Goal: Task Accomplishment & Management: Use online tool/utility

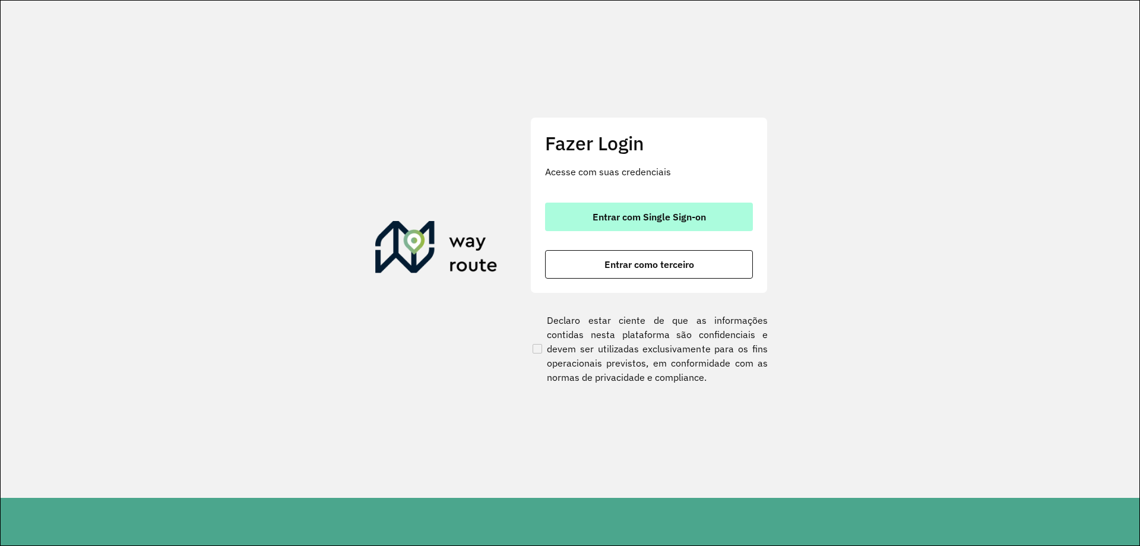
click at [622, 227] on button "Entrar com Single Sign-on" at bounding box center [649, 216] width 208 height 28
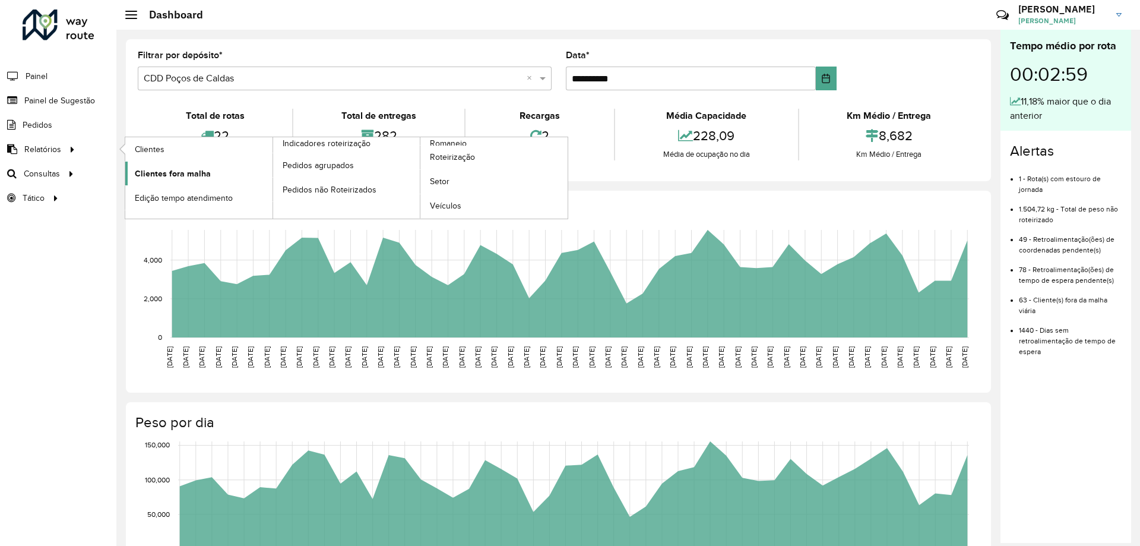
click at [169, 163] on link "Clientes fora malha" at bounding box center [198, 173] width 147 height 24
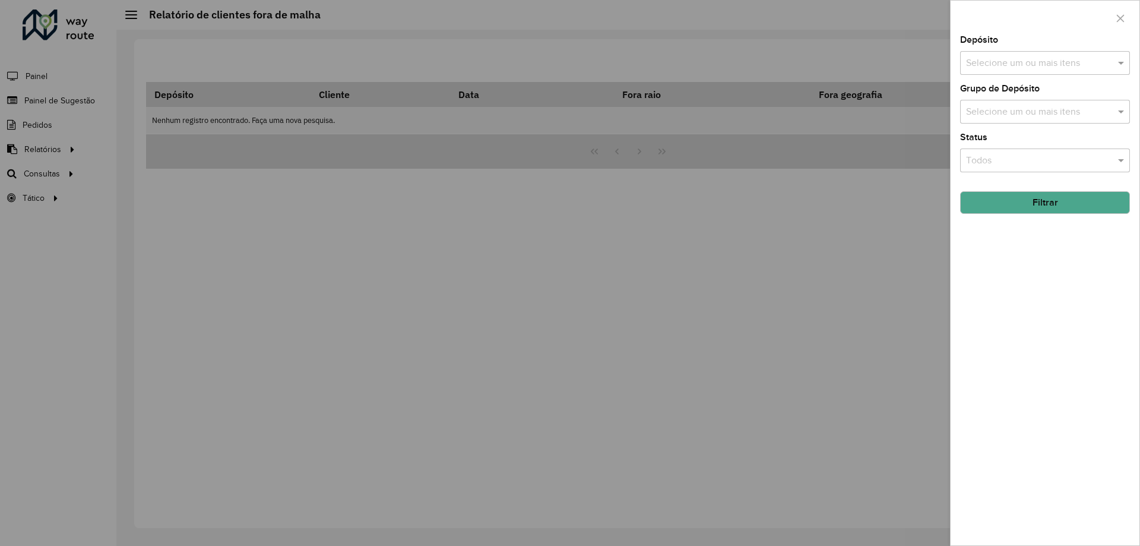
drag, startPoint x: 775, startPoint y: 182, endPoint x: 730, endPoint y: 210, distance: 52.9
click at [730, 210] on div at bounding box center [570, 273] width 1140 height 546
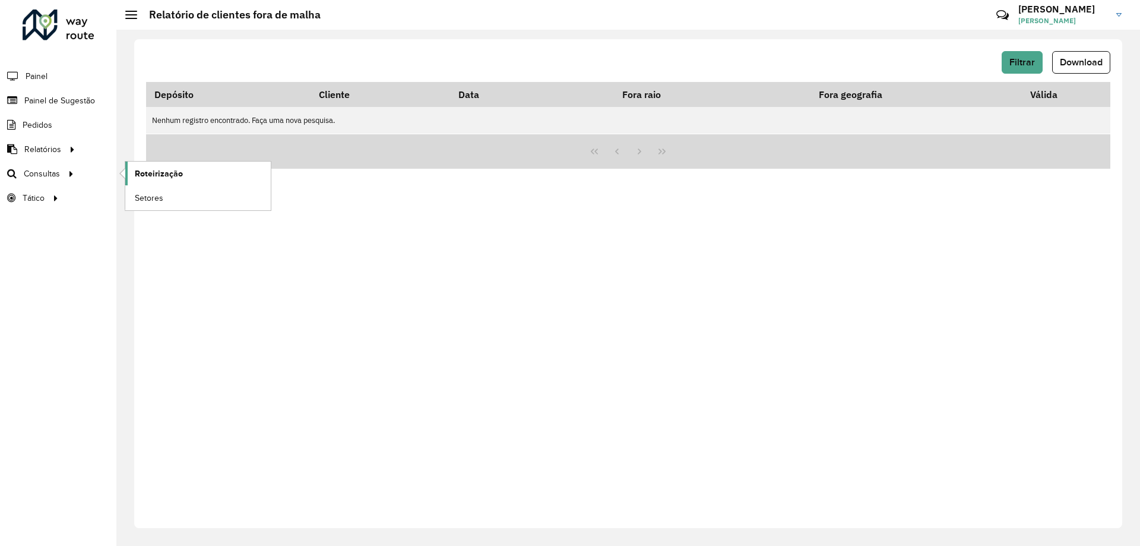
click at [147, 179] on span "Roteirização" at bounding box center [159, 173] width 48 height 12
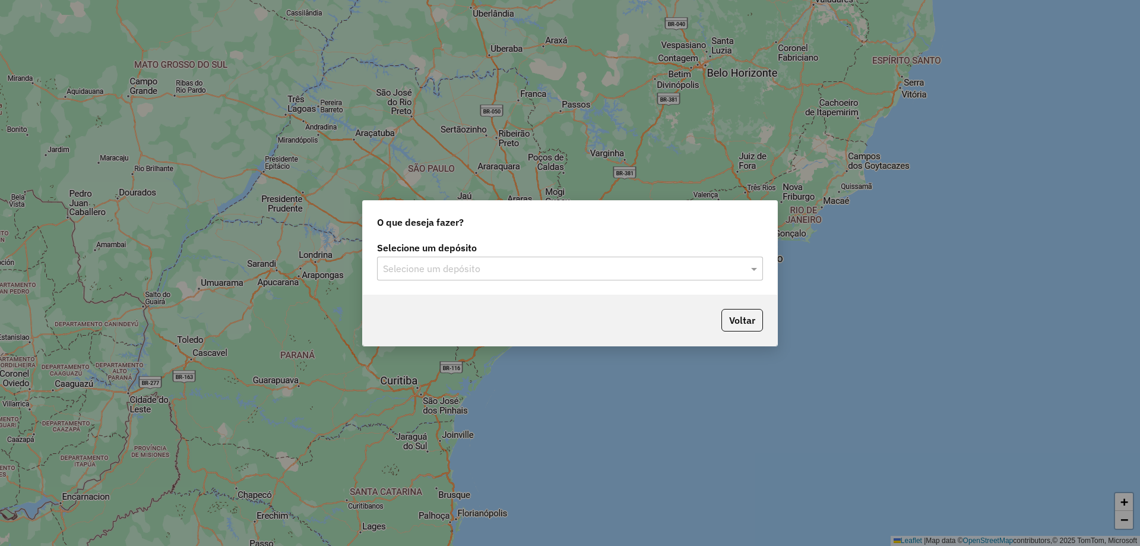
click at [556, 268] on input "text" at bounding box center [558, 269] width 350 height 14
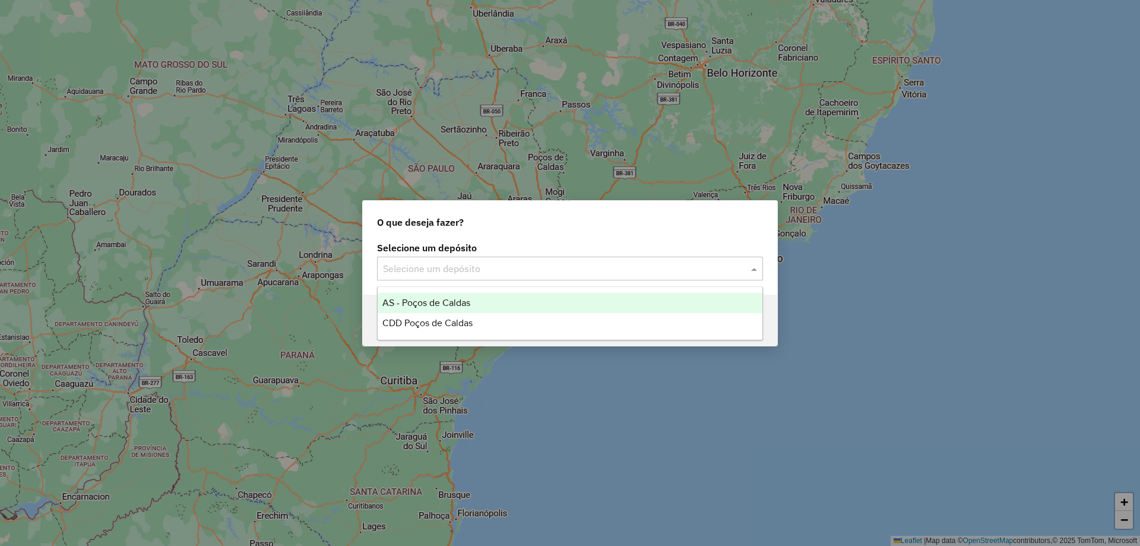
click at [445, 305] on span "AS - Poços de Caldas" at bounding box center [426, 302] width 88 height 10
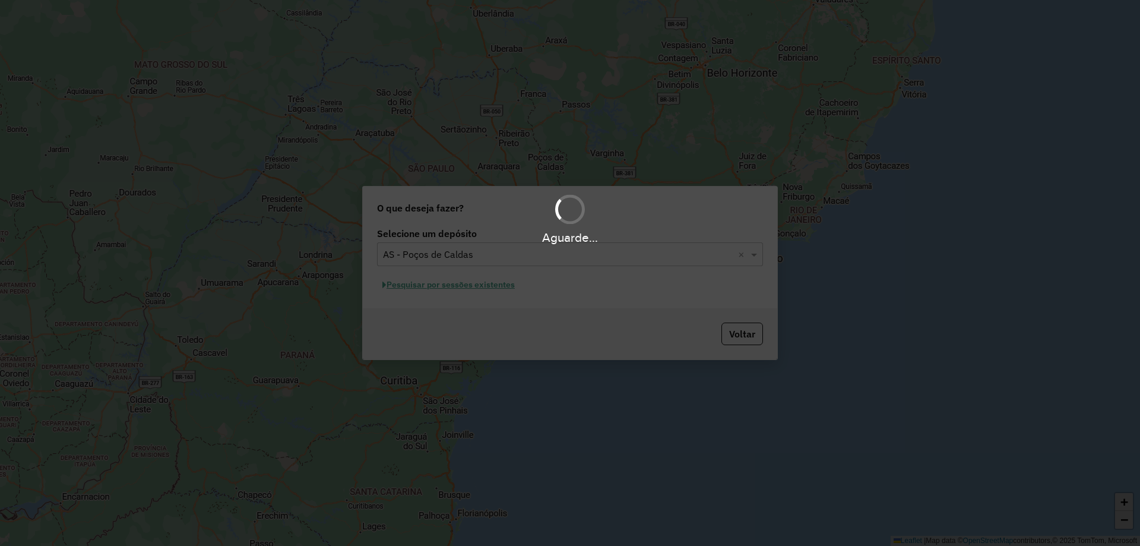
click at [499, 262] on div "Aguarde..." at bounding box center [570, 273] width 1140 height 546
click at [475, 257] on div "Aguarde..." at bounding box center [570, 273] width 1140 height 546
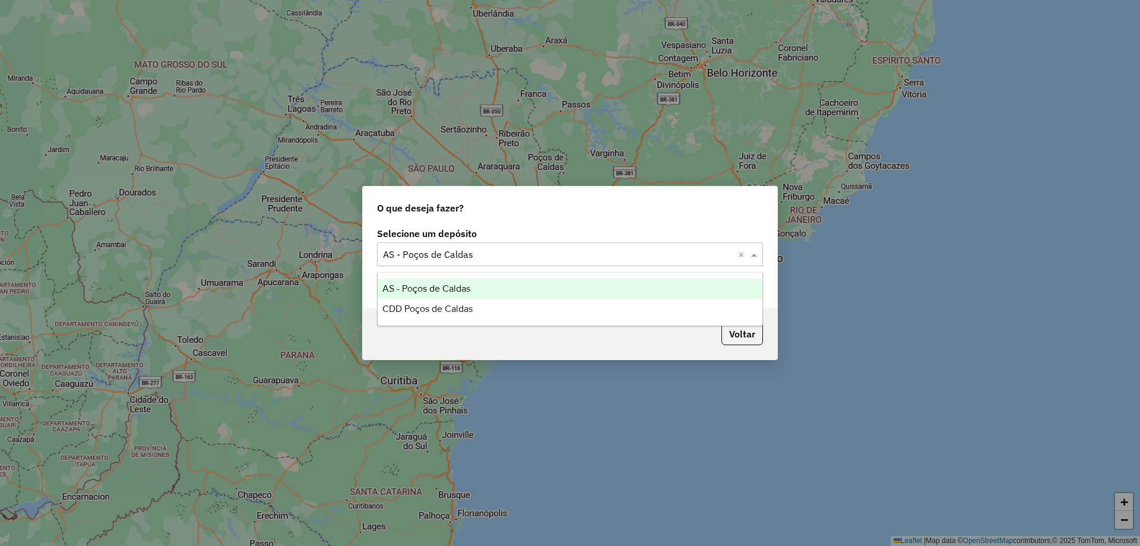
click at [476, 255] on input "text" at bounding box center [558, 255] width 350 height 14
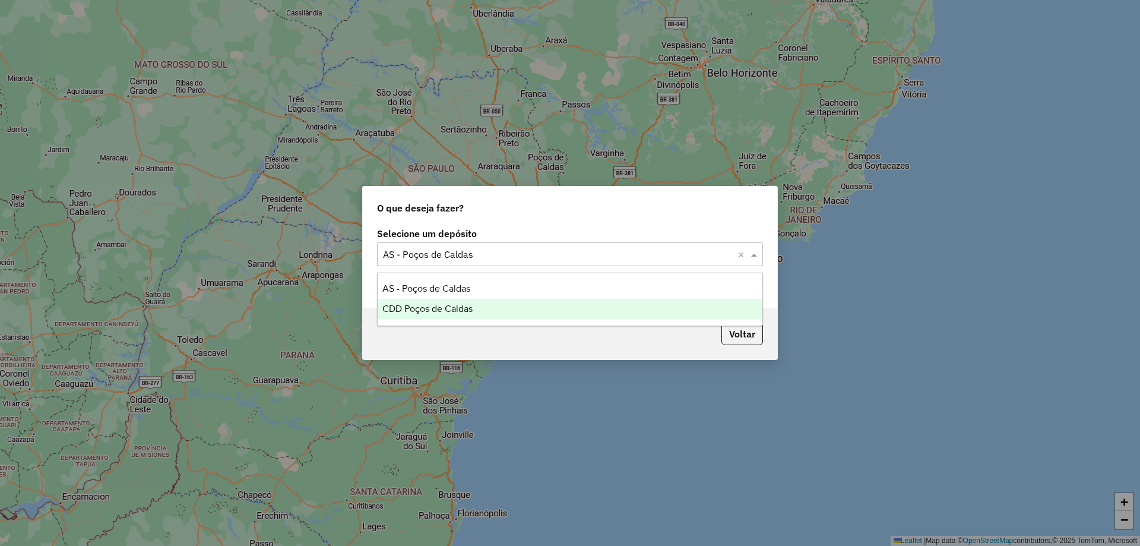
click at [453, 309] on span "CDD Poços de Caldas" at bounding box center [427, 308] width 90 height 10
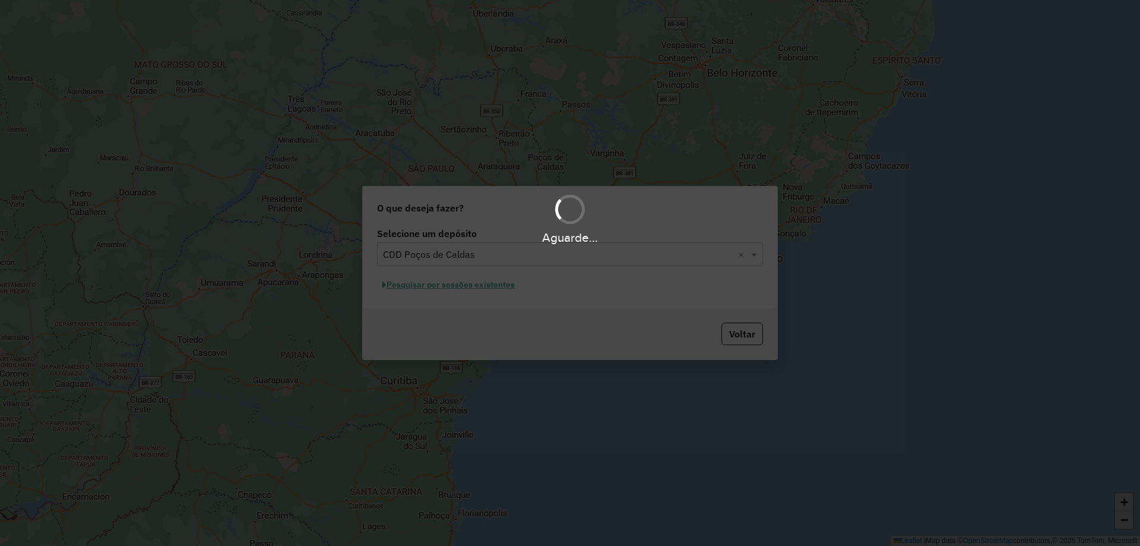
click at [492, 290] on div "Aguarde..." at bounding box center [570, 273] width 1140 height 546
click at [471, 288] on div "Aguarde..." at bounding box center [570, 273] width 1140 height 546
click at [465, 286] on div "Aguarde..." at bounding box center [570, 273] width 1140 height 546
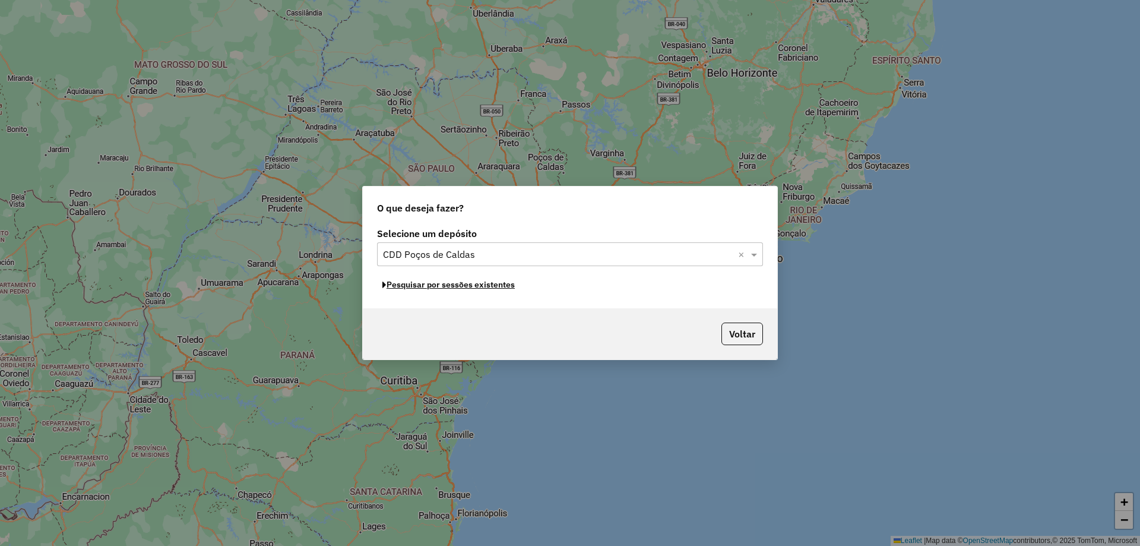
click at [484, 290] on button "Pesquisar por sessões existentes" at bounding box center [448, 284] width 143 height 18
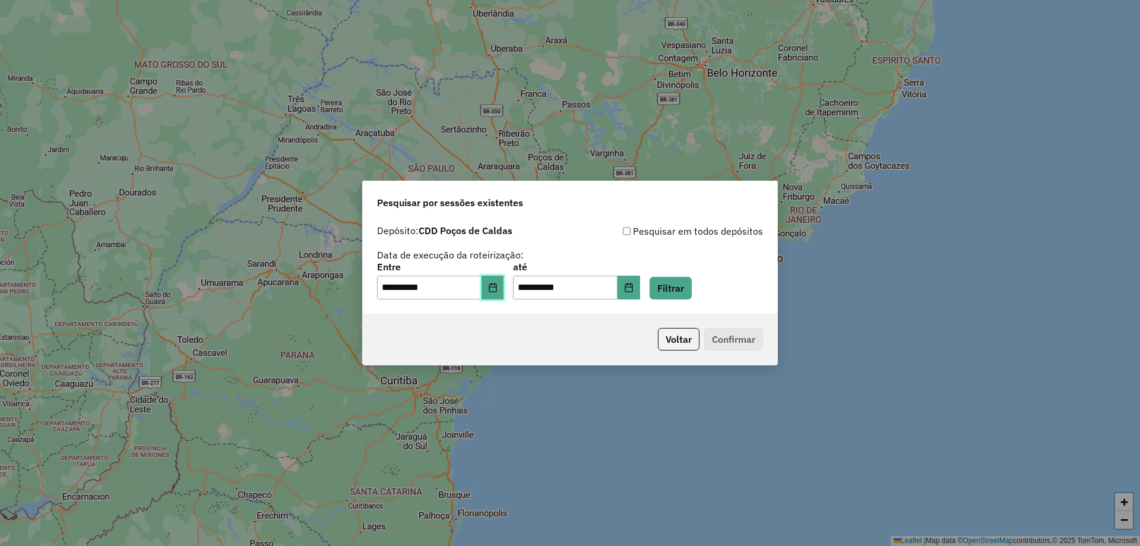
click at [498, 289] on icon "Choose Date" at bounding box center [492, 287] width 9 height 9
click at [686, 283] on button "Filtrar" at bounding box center [671, 288] width 42 height 23
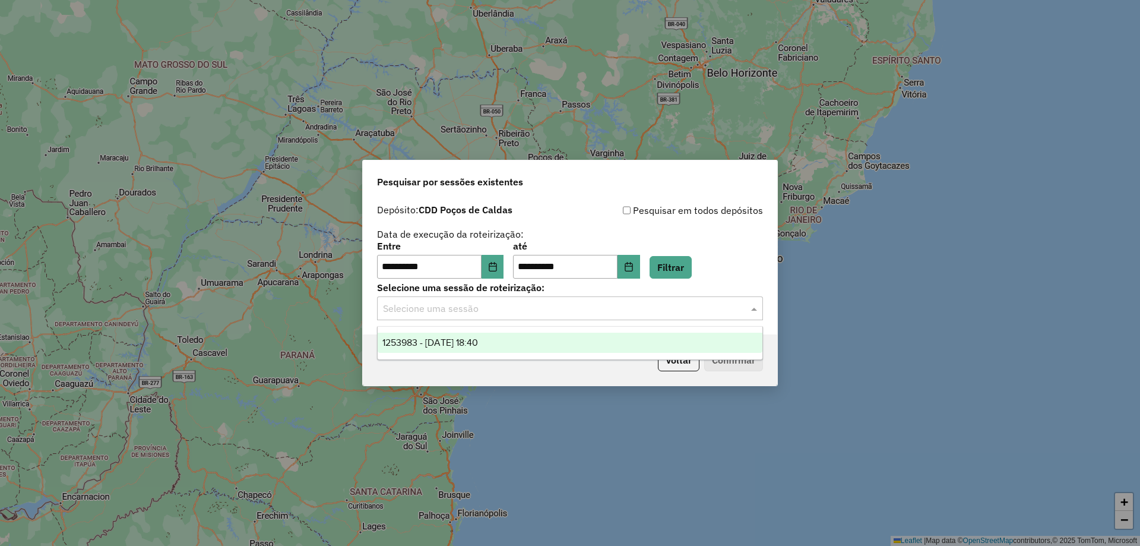
click at [600, 309] on input "text" at bounding box center [558, 309] width 350 height 14
click at [478, 279] on div "**********" at bounding box center [570, 266] width 414 height 136
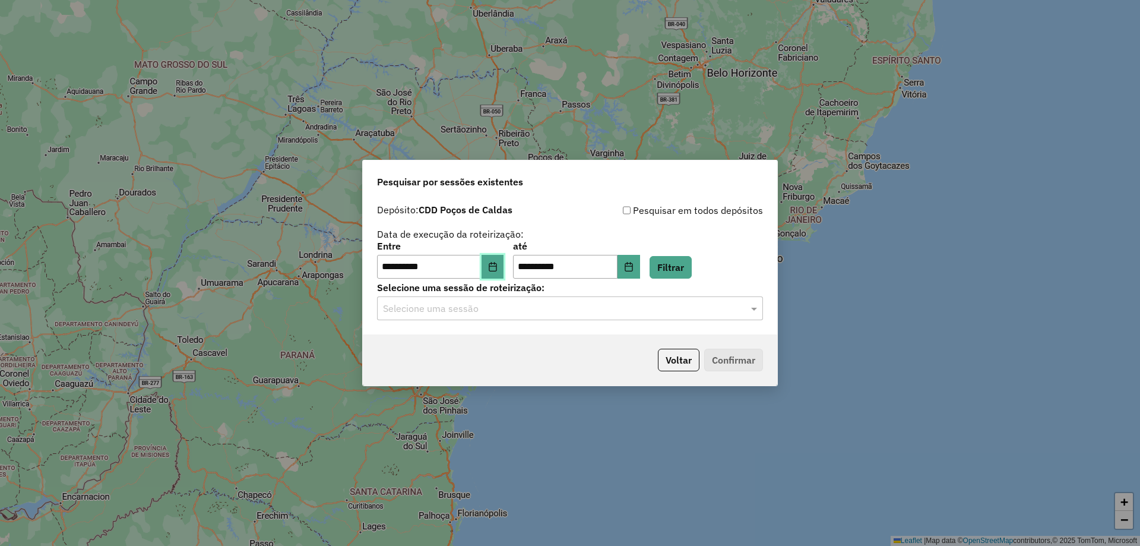
click at [498, 264] on icon "Choose Date" at bounding box center [492, 266] width 9 height 9
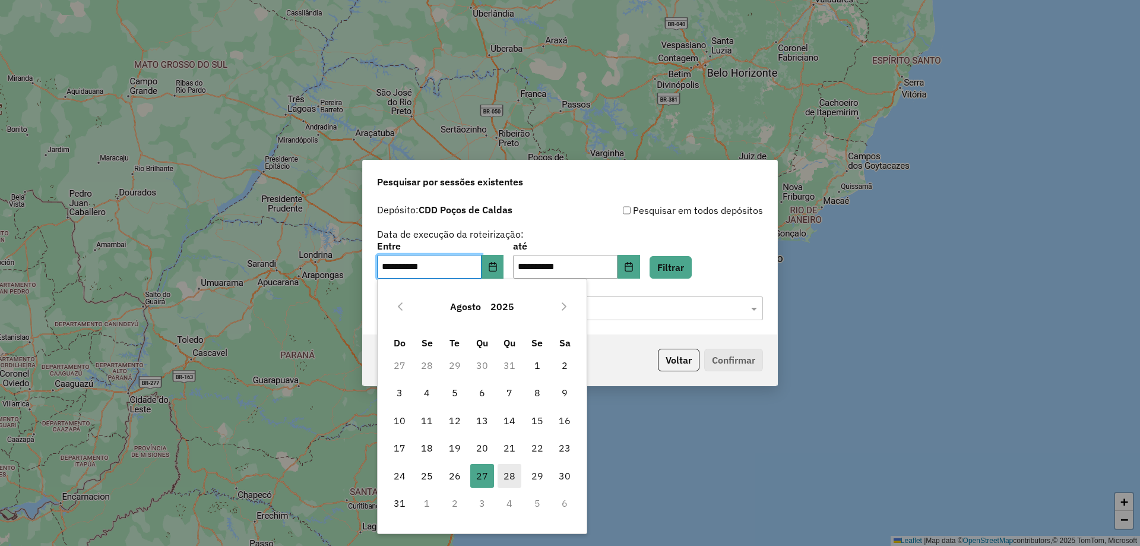
click at [514, 479] on span "28" at bounding box center [510, 476] width 24 height 24
type input "**********"
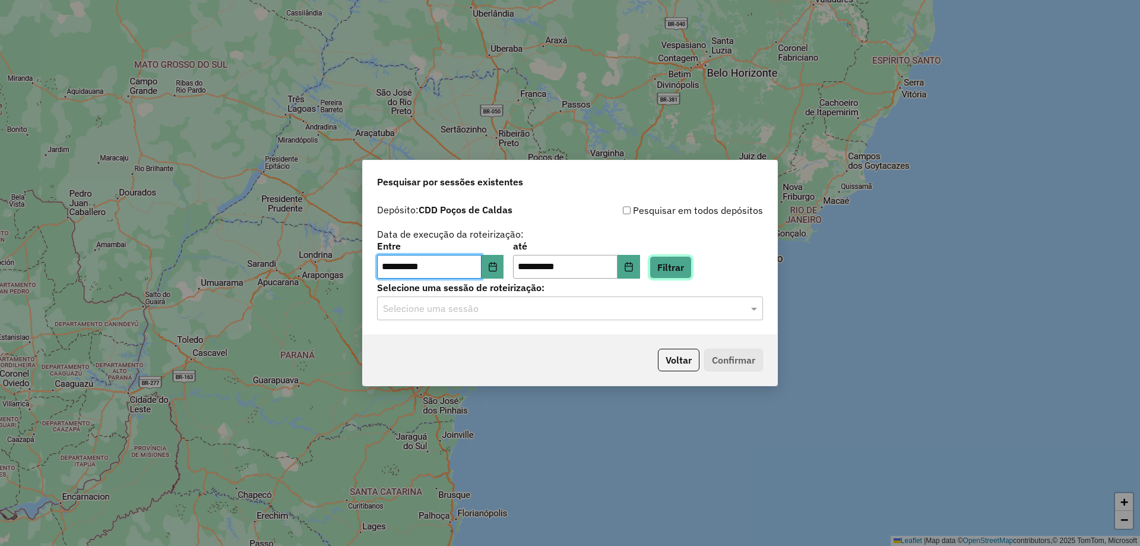
click at [692, 268] on button "Filtrar" at bounding box center [671, 267] width 42 height 23
click at [511, 307] on input "text" at bounding box center [558, 309] width 350 height 14
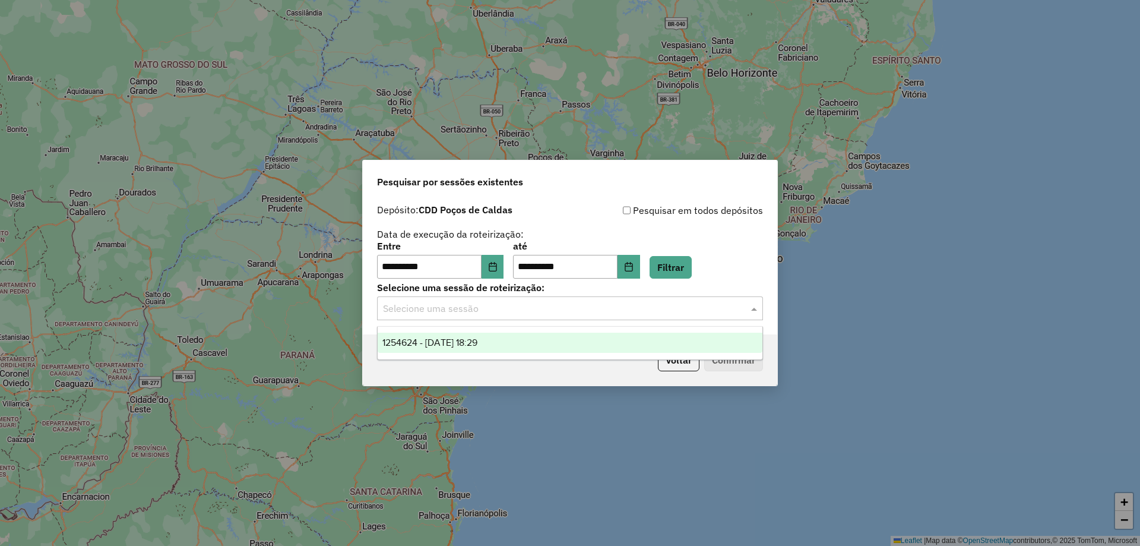
drag, startPoint x: 512, startPoint y: 333, endPoint x: 538, endPoint y: 344, distance: 28.2
click at [512, 334] on div "1254624 - [DATE] 18:29" at bounding box center [570, 342] width 385 height 20
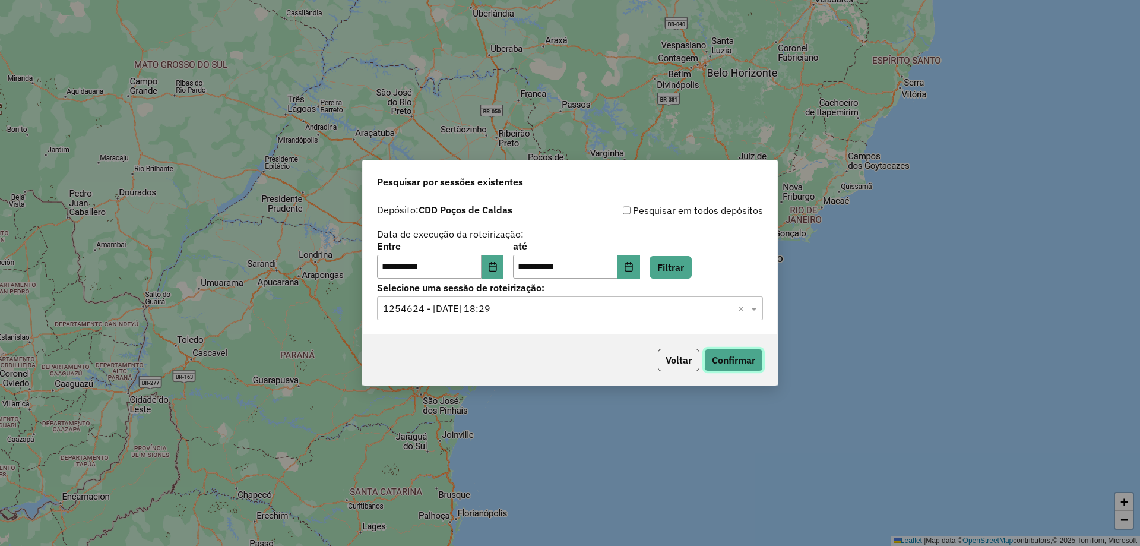
click at [726, 357] on button "Confirmar" at bounding box center [733, 360] width 59 height 23
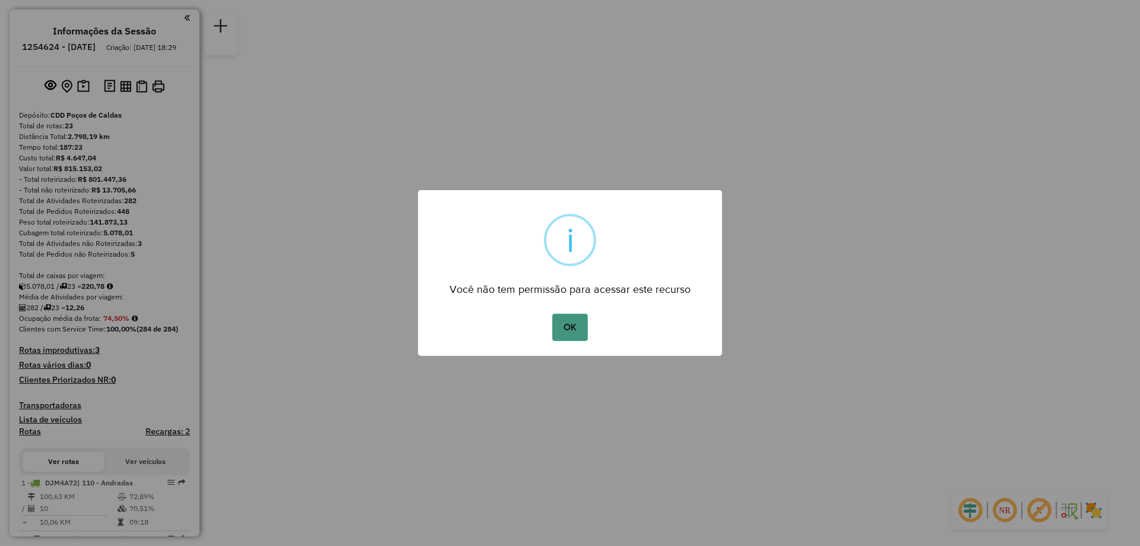
click at [577, 327] on button "OK" at bounding box center [569, 326] width 35 height 27
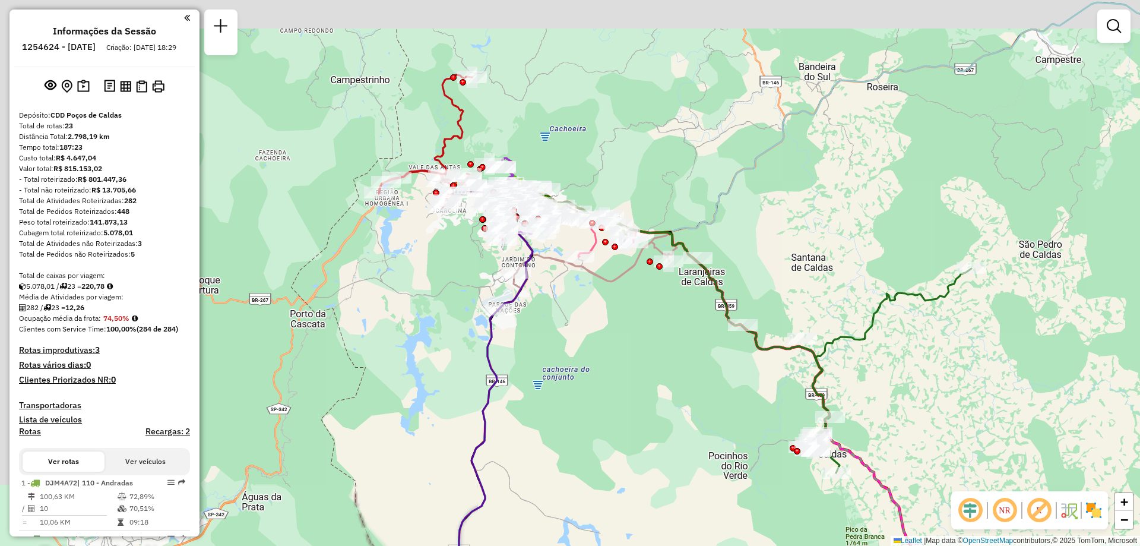
drag, startPoint x: 560, startPoint y: 251, endPoint x: 700, endPoint y: 404, distance: 206.8
click at [700, 404] on div "Janela de atendimento Grade de atendimento Capacidade Transportadoras Veículos …" at bounding box center [570, 273] width 1140 height 546
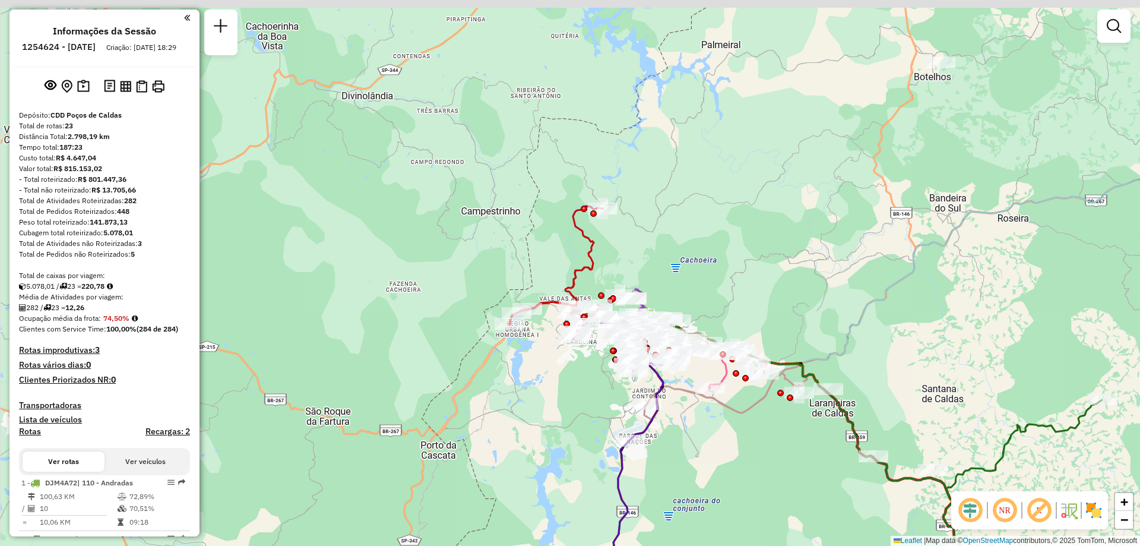
drag, startPoint x: 745, startPoint y: 194, endPoint x: 777, endPoint y: 213, distance: 37.0
click at [777, 213] on div "Janela de atendimento Grade de atendimento Capacidade Transportadoras Veículos …" at bounding box center [570, 273] width 1140 height 546
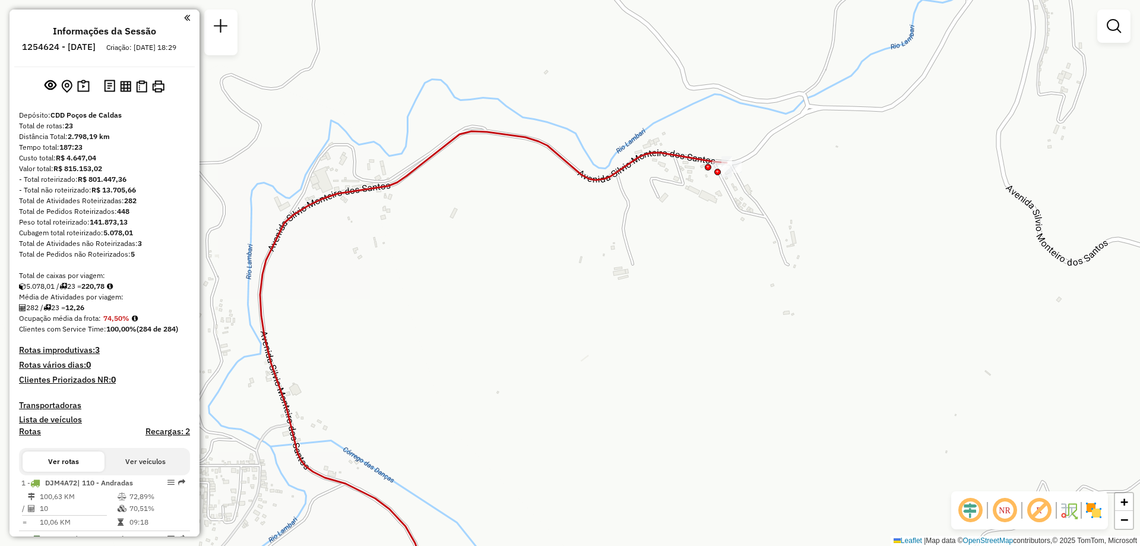
drag, startPoint x: 745, startPoint y: 195, endPoint x: 732, endPoint y: 108, distance: 88.2
click at [732, 109] on div "Rota 8 - Placa GJF4J95 83505530 - 50.210.564 SONIA APA Janela de atendimento Gr…" at bounding box center [570, 273] width 1140 height 546
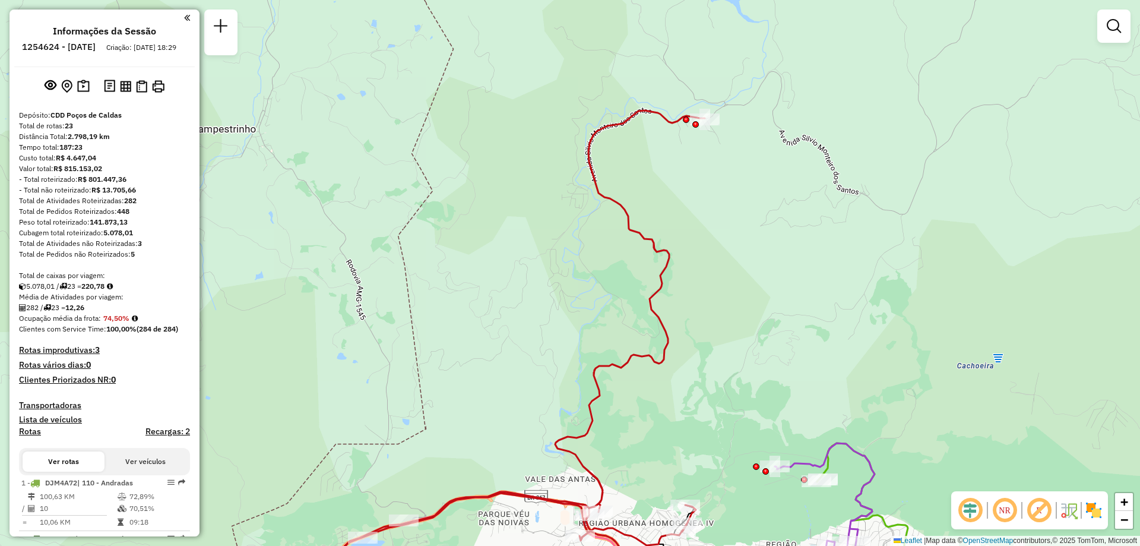
drag, startPoint x: 735, startPoint y: 282, endPoint x: 710, endPoint y: 183, distance: 101.8
click at [717, 305] on div "Janela de atendimento Grade de atendimento Capacidade Transportadoras Veículos …" at bounding box center [570, 273] width 1140 height 546
click at [595, 207] on div "Janela de atendimento Grade de atendimento Capacidade Transportadoras Veículos …" at bounding box center [570, 273] width 1140 height 546
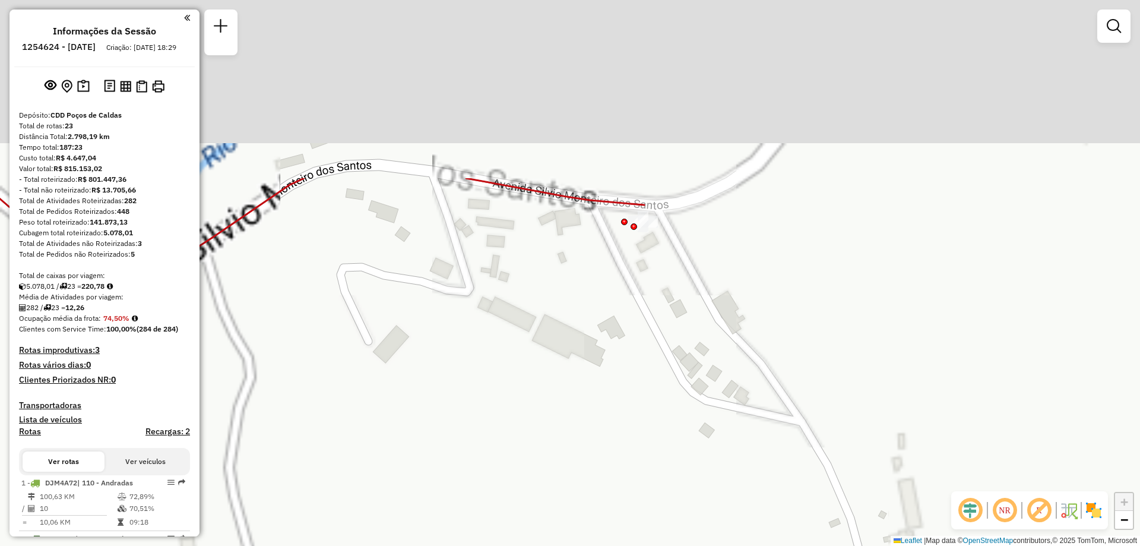
drag, startPoint x: 695, startPoint y: 118, endPoint x: 711, endPoint y: 349, distance: 231.5
click at [713, 351] on div "Janela de atendimento Grade de atendimento Capacidade Transportadoras Veículos …" at bounding box center [570, 273] width 1140 height 546
